Goal: Task Accomplishment & Management: Manage account settings

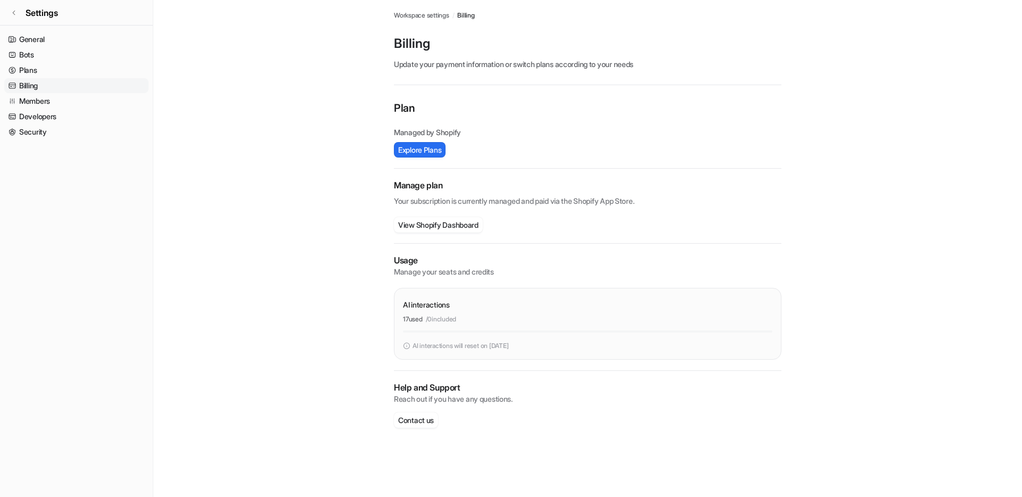
click at [296, 218] on main "Workspace settings / Billing Billing Update your payment information or switch …" at bounding box center [587, 224] width 869 height 449
click at [411, 149] on button "Explore Plans" at bounding box center [420, 149] width 52 height 15
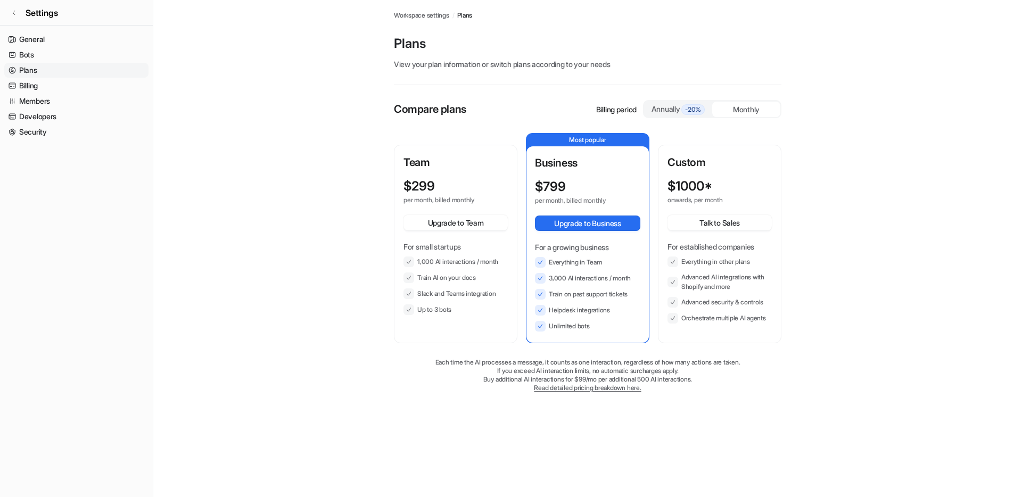
click at [257, 109] on main "Workspace settings / Plans Plans View your plan information or switch plans acc…" at bounding box center [587, 207] width 869 height 414
click at [40, 40] on link "General" at bounding box center [76, 39] width 144 height 15
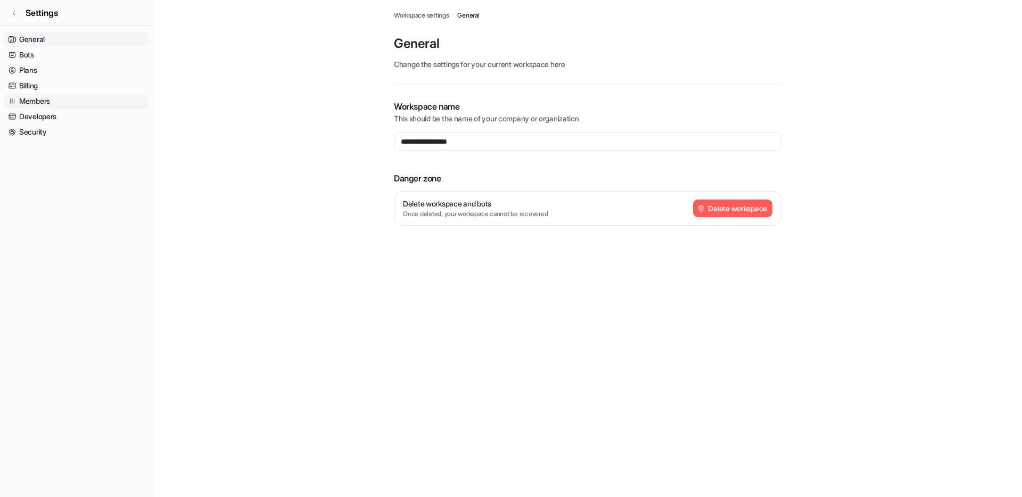
click at [51, 97] on link "Members" at bounding box center [76, 101] width 144 height 15
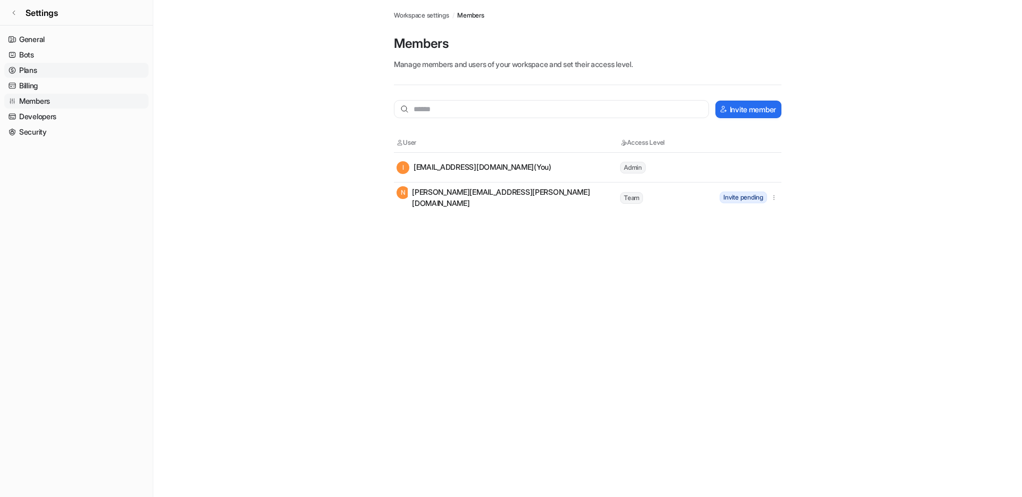
click at [52, 77] on link "Plans" at bounding box center [76, 70] width 144 height 15
